Goal: Find specific page/section: Find specific page/section

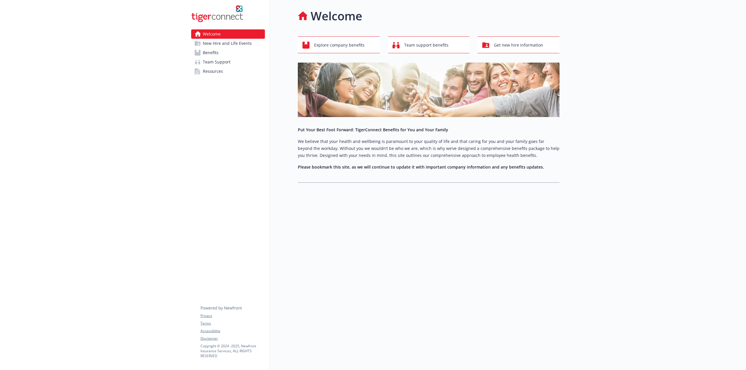
click at [211, 70] on span "Resources" at bounding box center [213, 71] width 20 height 9
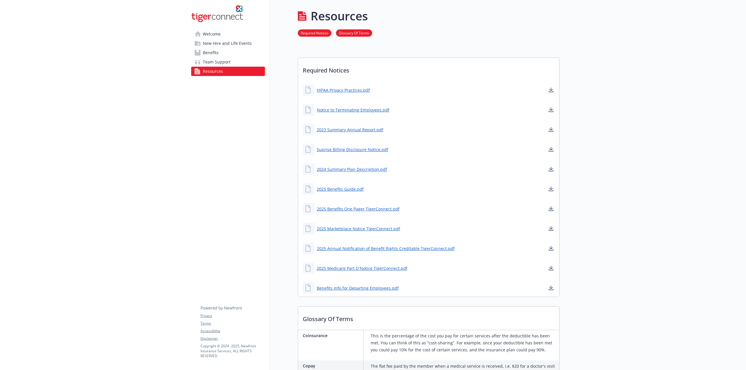
click at [225, 37] on link "Welcome" at bounding box center [228, 33] width 74 height 9
